Goal: Task Accomplishment & Management: Complete application form

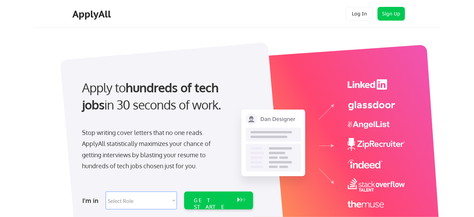
click at [359, 12] on button "Log In" at bounding box center [359, 14] width 27 height 14
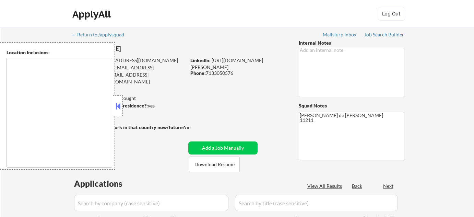
type textarea "[US_STATE], [GEOGRAPHIC_DATA] [GEOGRAPHIC_DATA], [GEOGRAPHIC_DATA] [GEOGRAPHIC_…"
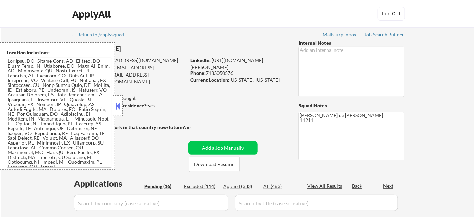
select select ""pending""
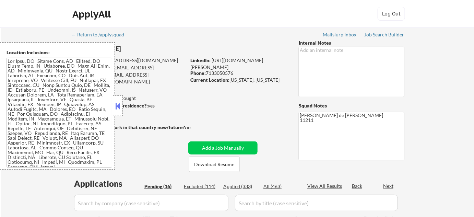
select select ""pending""
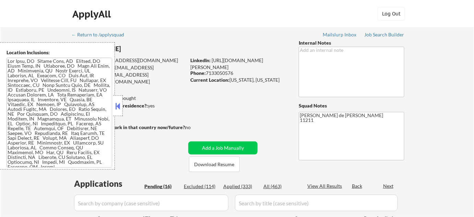
select select ""pending""
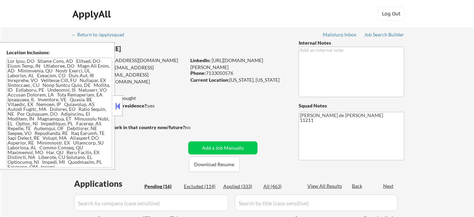
select select ""pending""
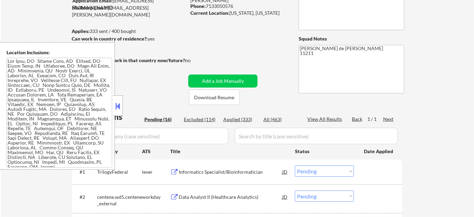
scroll to position [93, 0]
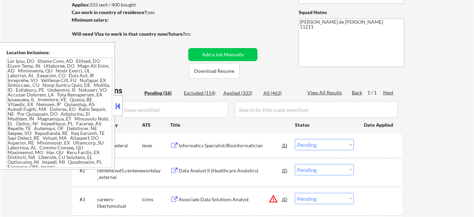
click at [119, 101] on button at bounding box center [118, 106] width 8 height 10
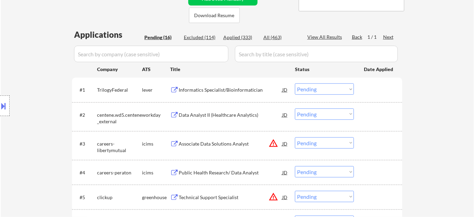
scroll to position [156, 0]
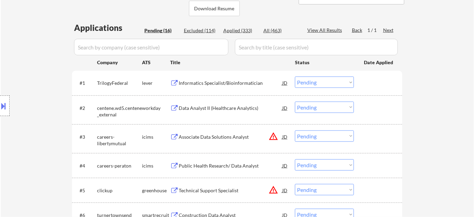
click at [318, 138] on select "Choose an option... Pending Applied Excluded (Questions) Excluded (Expired) Exc…" at bounding box center [324, 135] width 59 height 11
click at [295, 130] on select "Choose an option... Pending Applied Excluded (Questions) Excluded (Expired) Exc…" at bounding box center [324, 135] width 59 height 11
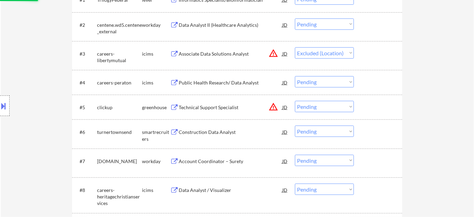
scroll to position [249, 0]
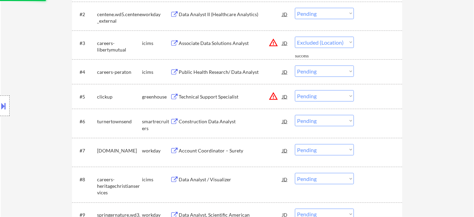
select select ""pending""
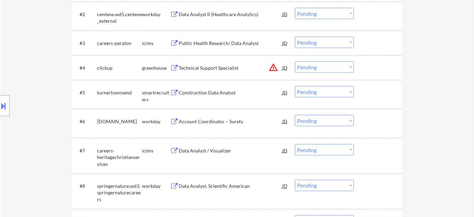
click at [219, 94] on div "Construction Data Analyst" at bounding box center [231, 92] width 104 height 7
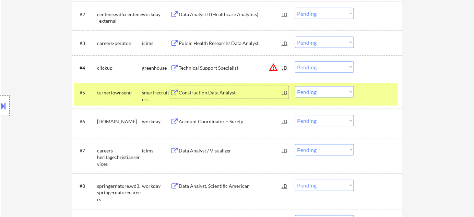
click at [321, 90] on select "Choose an option... Pending Applied Excluded (Questions) Excluded (Expired) Exc…" at bounding box center [324, 91] width 59 height 11
click at [295, 86] on select "Choose an option... Pending Applied Excluded (Questions) Excluded (Expired) Exc…" at bounding box center [324, 91] width 59 height 11
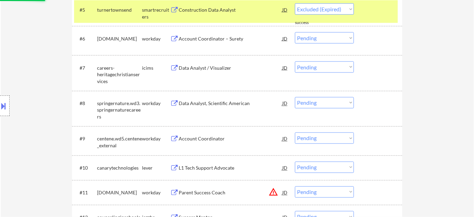
scroll to position [343, 0]
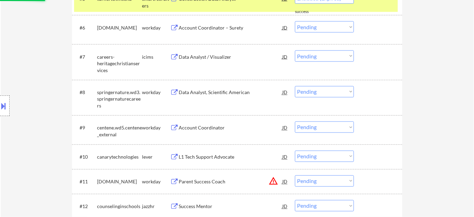
select select ""pending""
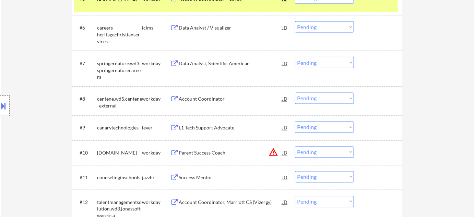
click at [272, 151] on button "warning_amber" at bounding box center [274, 153] width 10 height 10
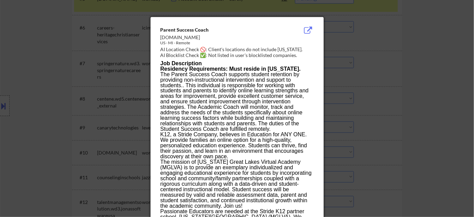
click at [385, 138] on div at bounding box center [237, 108] width 474 height 217
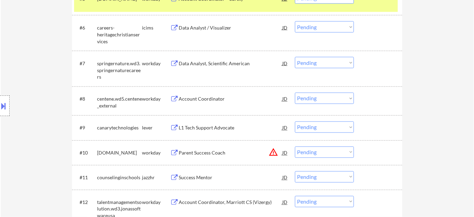
click at [333, 154] on select "Choose an option... Pending Applied Excluded (Questions) Excluded (Expired) Exc…" at bounding box center [324, 151] width 59 height 11
click at [295, 146] on select "Choose an option... Pending Applied Excluded (Questions) Excluded (Expired) Exc…" at bounding box center [324, 151] width 59 height 11
select select ""pending""
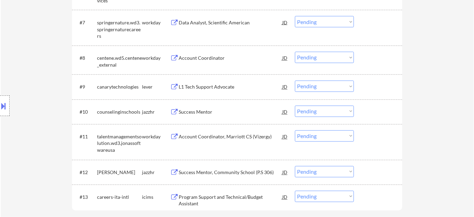
scroll to position [374, 0]
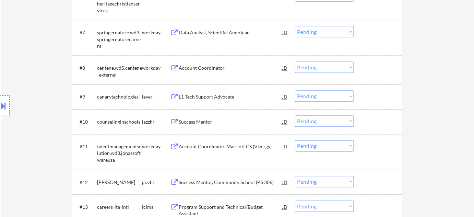
click at [216, 32] on div "Data Analyst, Scientific American" at bounding box center [231, 32] width 104 height 7
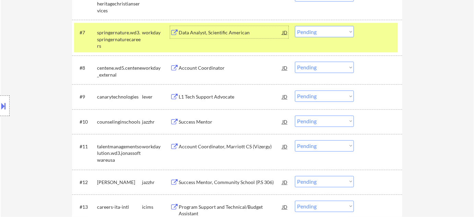
click at [339, 30] on select "Choose an option... Pending Applied Excluded (Questions) Excluded (Expired) Exc…" at bounding box center [324, 31] width 59 height 11
click at [295, 26] on select "Choose an option... Pending Applied Excluded (Questions) Excluded (Expired) Exc…" at bounding box center [324, 31] width 59 height 11
select select ""pending""
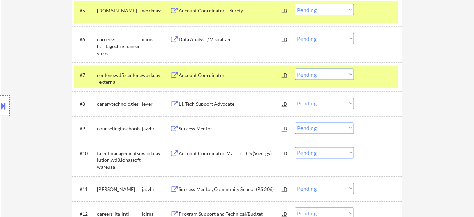
scroll to position [249, 0]
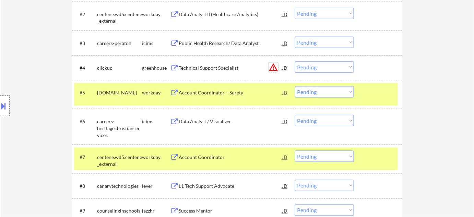
click at [273, 66] on button "warning_amber" at bounding box center [274, 67] width 10 height 10
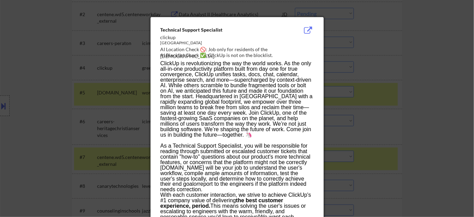
click at [393, 91] on div at bounding box center [237, 108] width 474 height 217
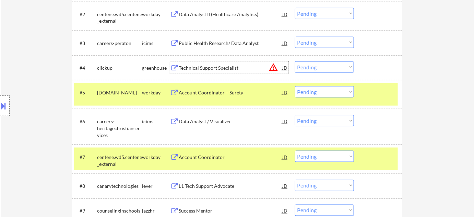
click at [225, 66] on div "Technical Support Specialist" at bounding box center [231, 68] width 104 height 7
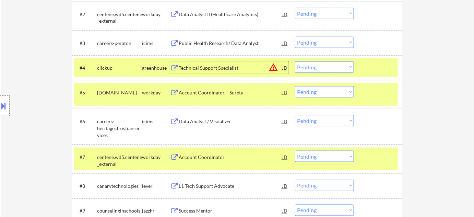
click at [343, 70] on select "Choose an option... Pending Applied Excluded (Questions) Excluded (Expired) Exc…" at bounding box center [324, 66] width 59 height 11
click at [295, 61] on select "Choose an option... Pending Applied Excluded (Questions) Excluded (Expired) Exc…" at bounding box center [324, 66] width 59 height 11
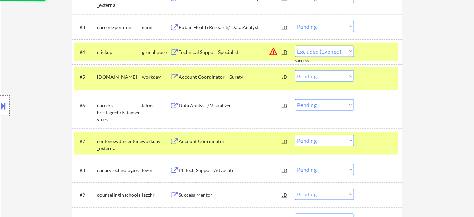
scroll to position [281, 0]
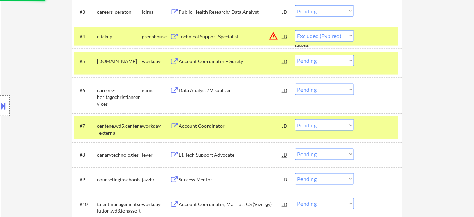
select select ""pending""
